Goal: Information Seeking & Learning: Learn about a topic

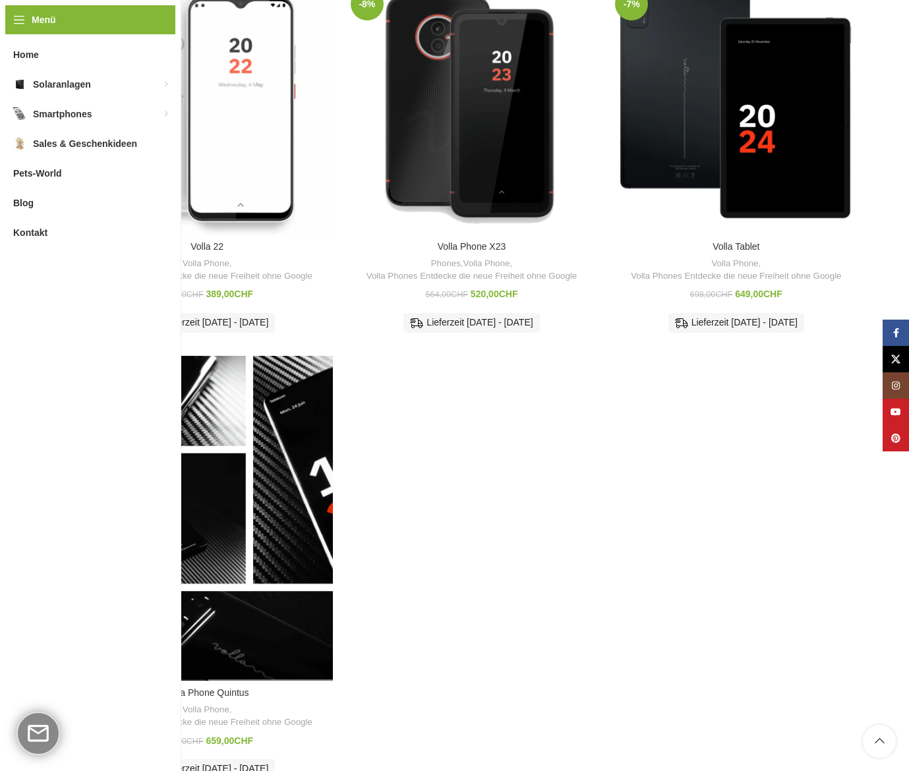
scroll to position [646, 0]
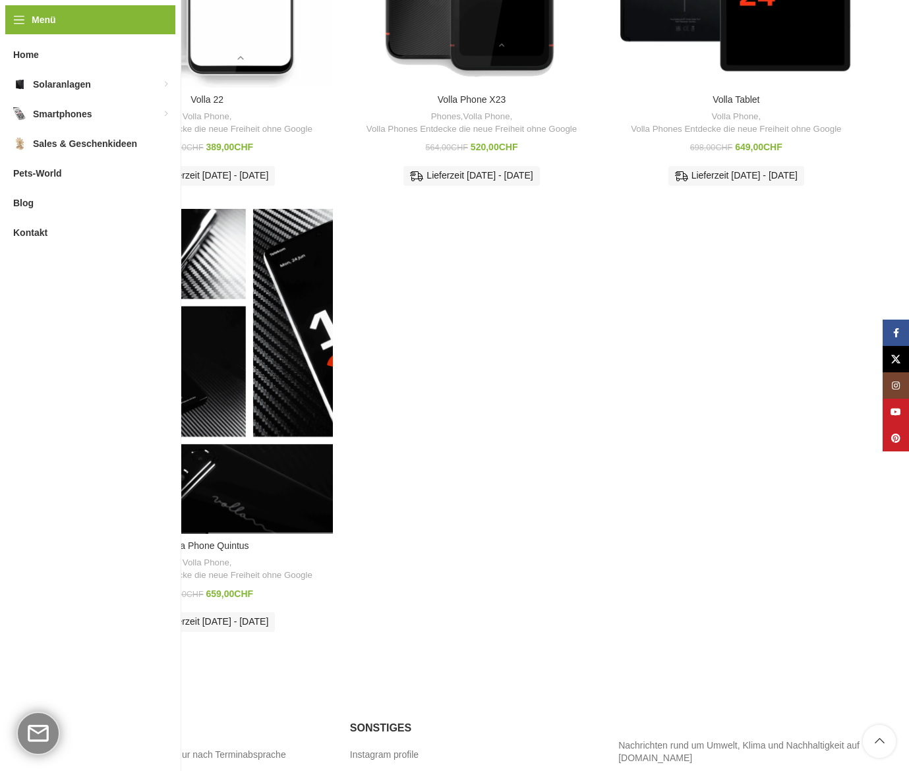
click at [218, 402] on div "Volla Phone Quintus" at bounding box center [270, 371] width 126 height 325
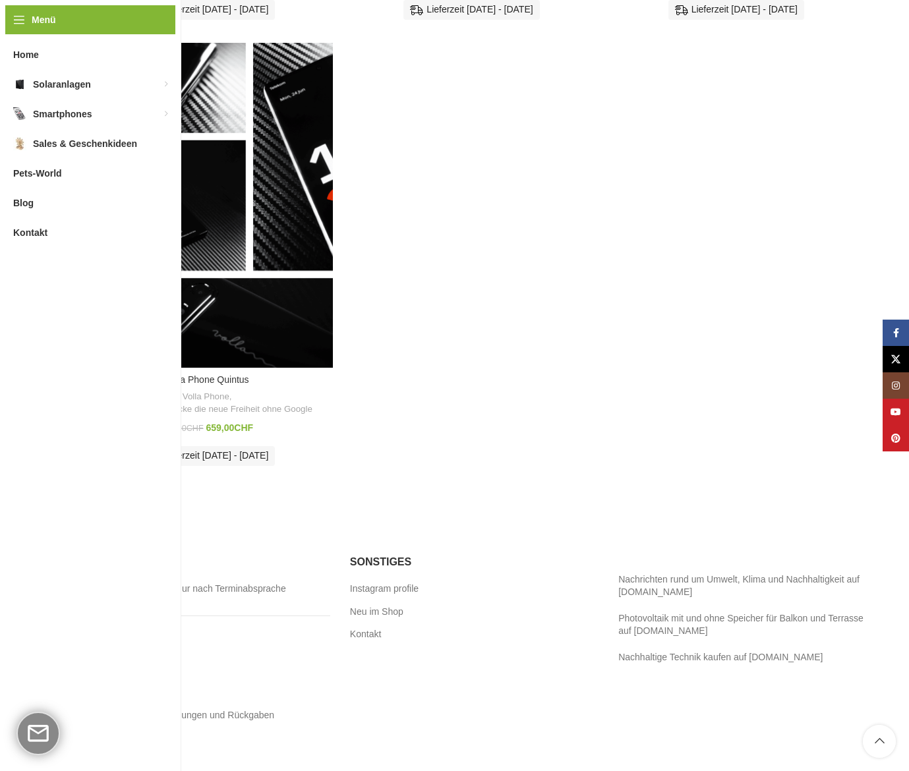
scroll to position [230, 0]
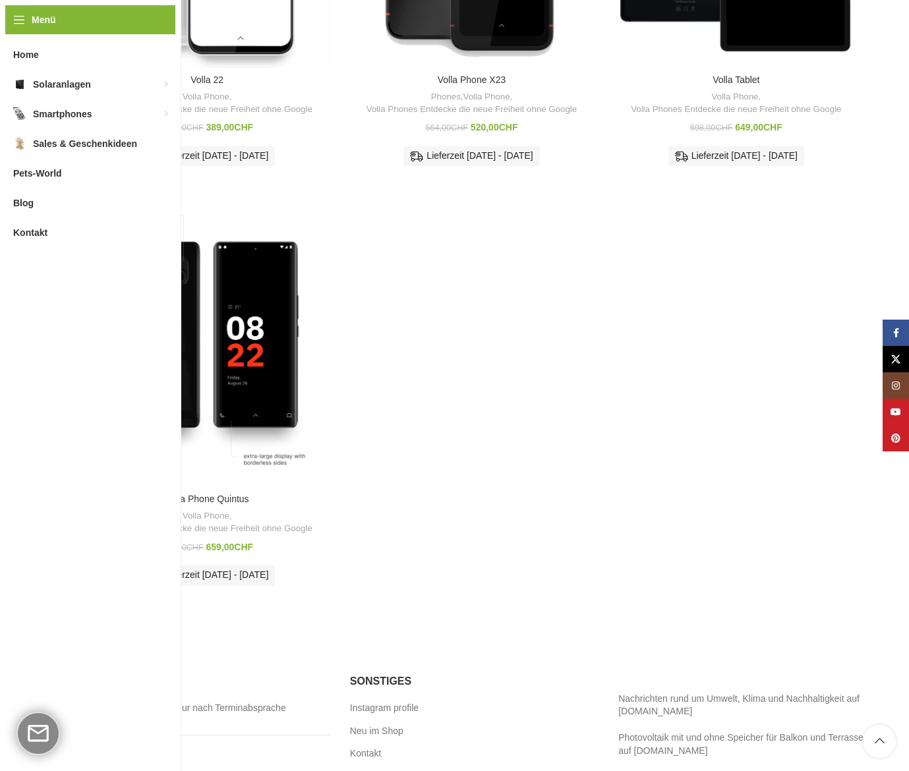
scroll to position [787, 0]
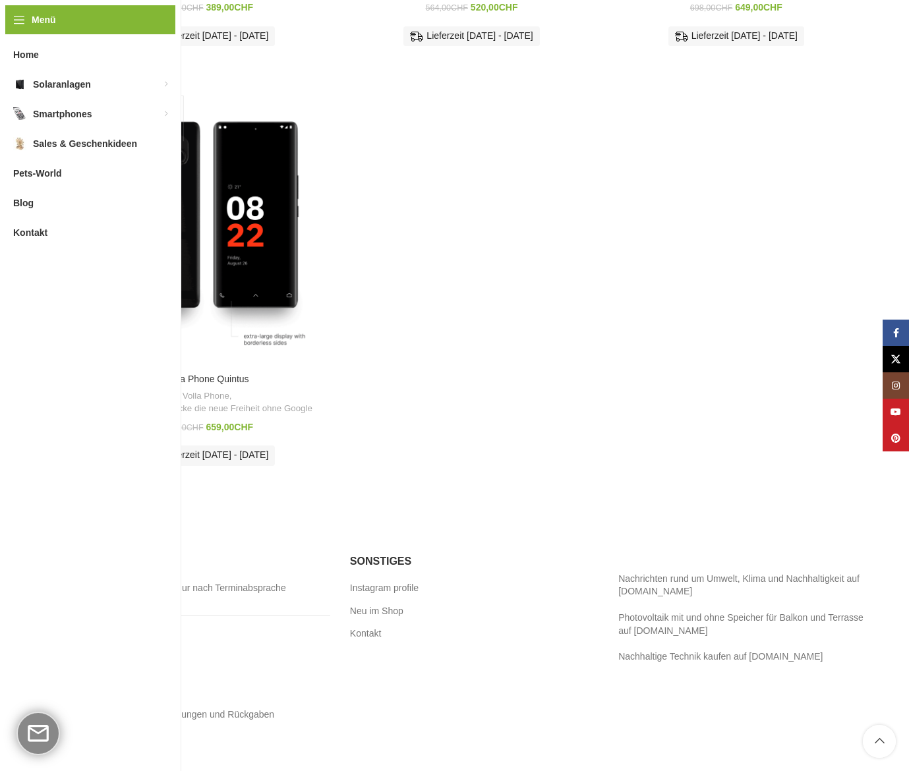
click at [107, 735] on link "Impressum" at bounding box center [105, 737] width 47 height 13
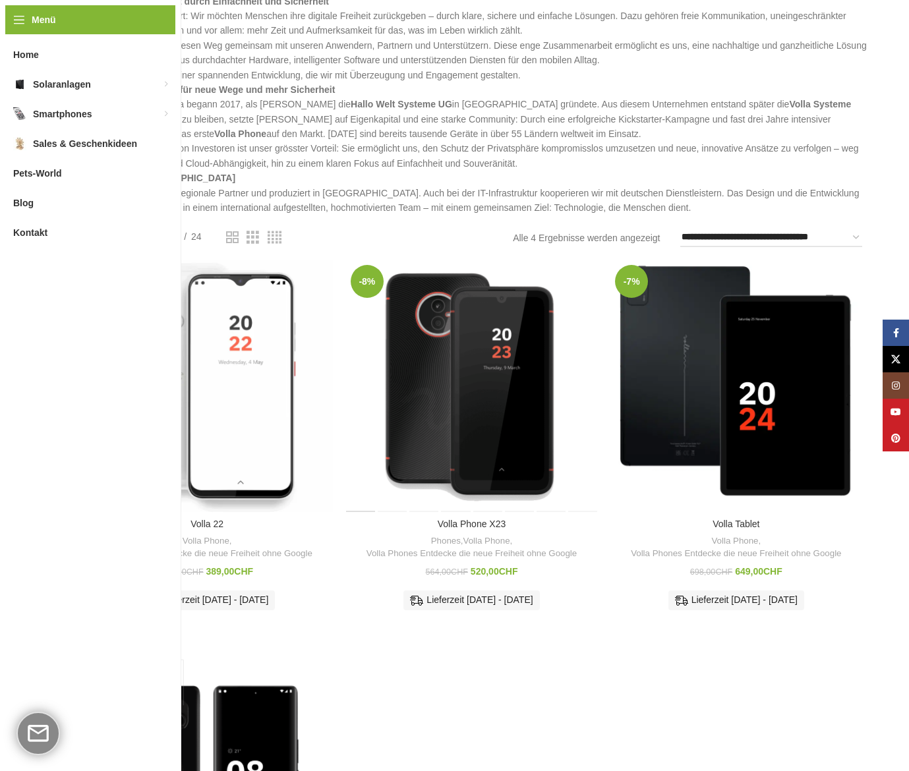
scroll to position [0, 0]
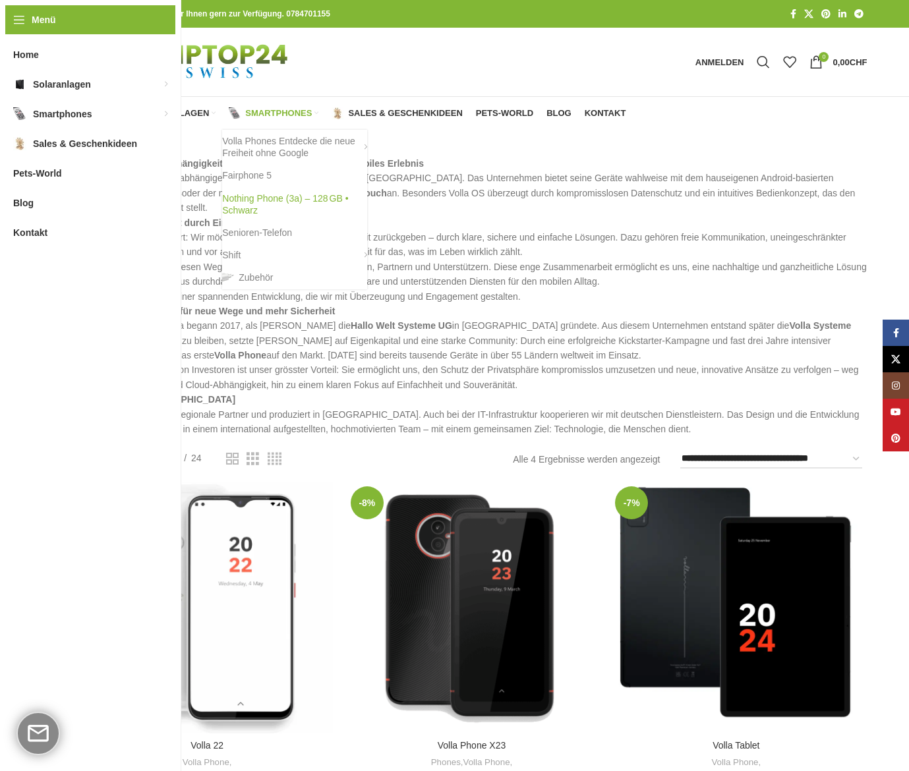
click at [254, 197] on link "Nothing Phone (3a) – 128 GB • Schwarz" at bounding box center [294, 204] width 145 height 34
